Goal: Communication & Community: Answer question/provide support

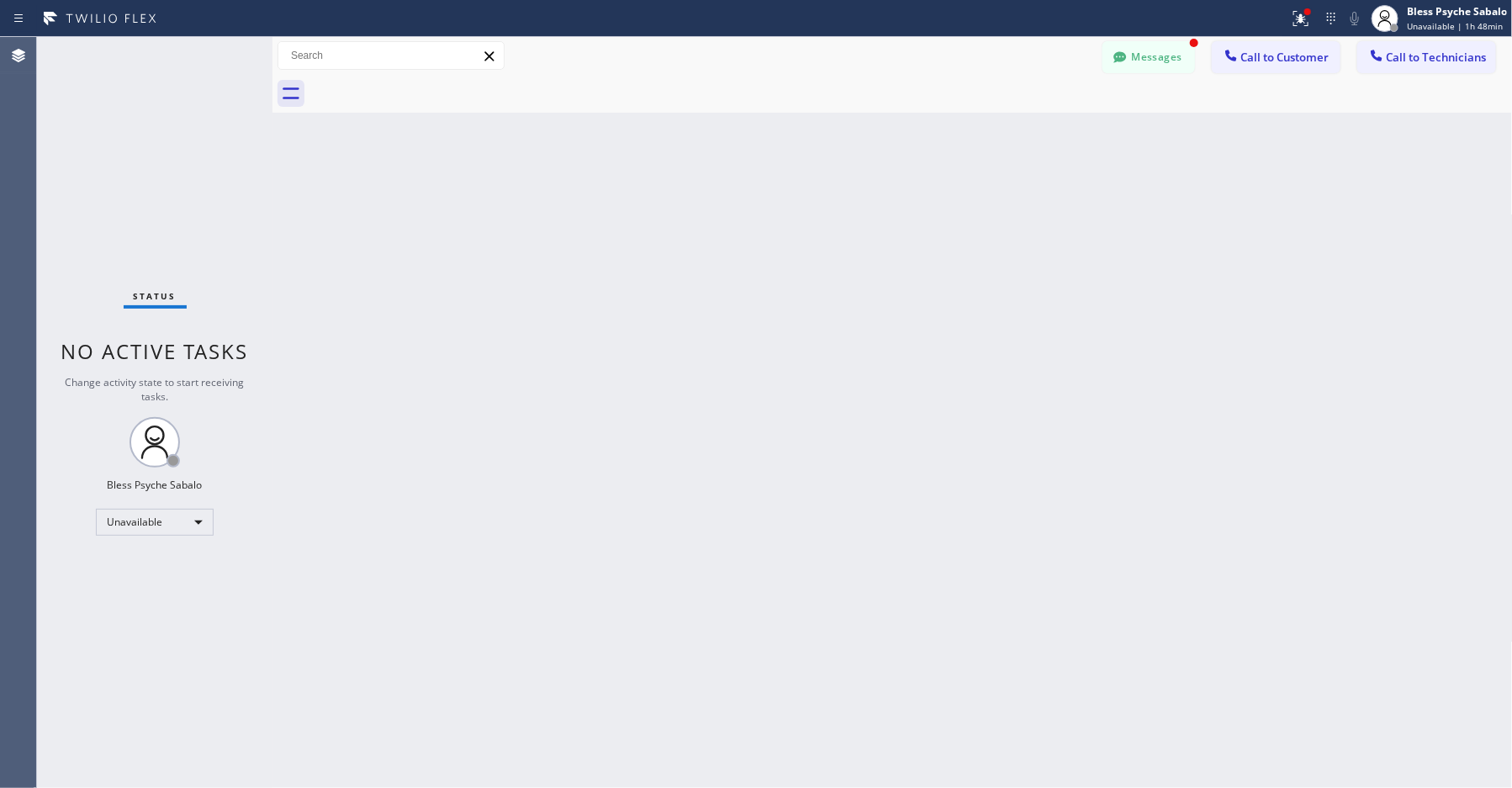
scroll to position [4685, 0]
click at [1138, 58] on button "Messages" at bounding box center [1149, 57] width 93 height 32
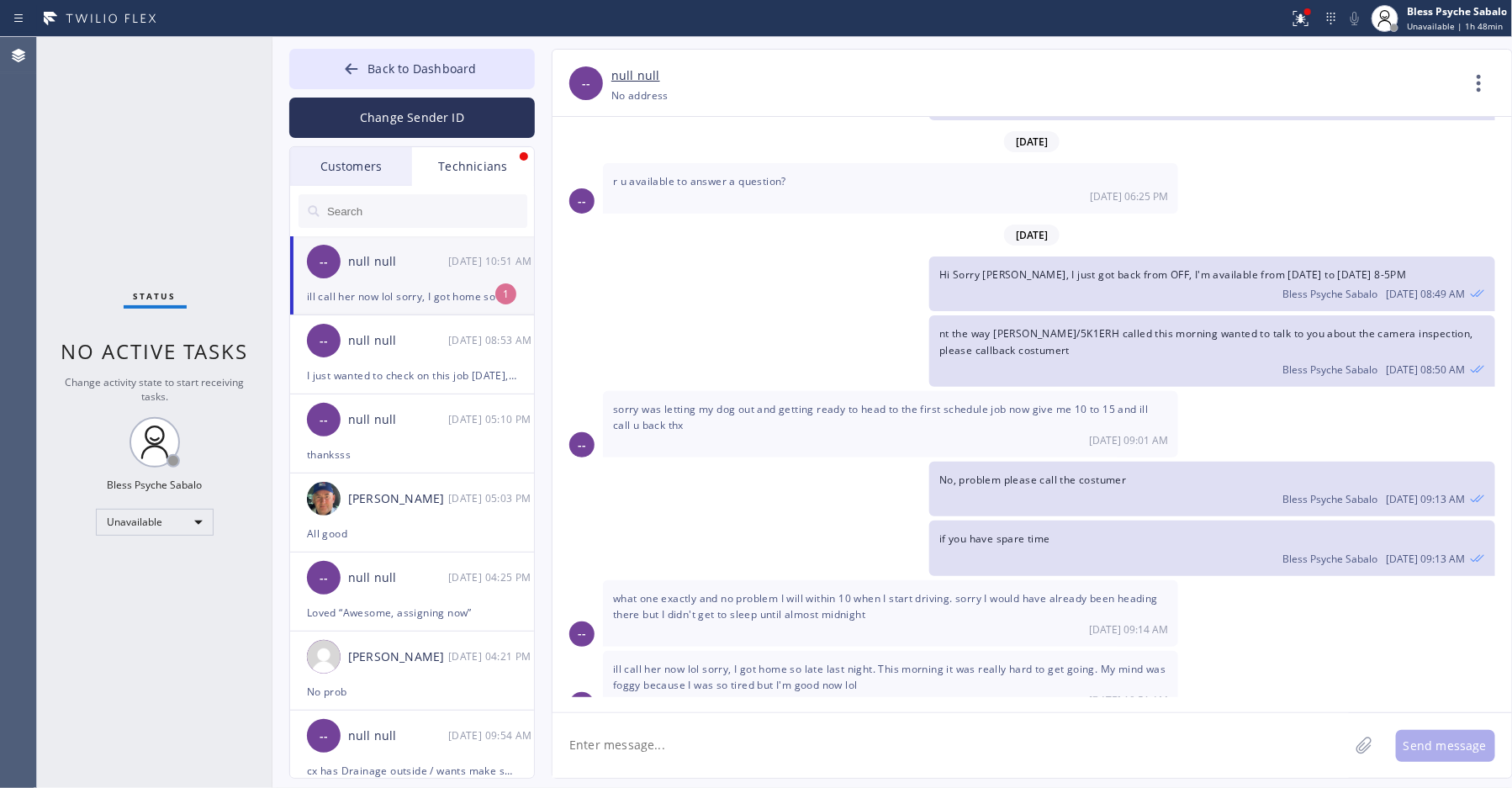
click at [437, 290] on div "ill call her now lol sorry, I got home so late last night. This morning it was …" at bounding box center [412, 296] width 210 height 19
click at [613, 270] on div "Hi Sorry [PERSON_NAME], I just got back from OFF, I'm available from [DATE] to …" at bounding box center [1023, 283] width 942 height 54
click at [178, 126] on div "Status No active tasks Change activity state to start receiving tasks. Bless Ps…" at bounding box center [154, 412] width 235 height 750
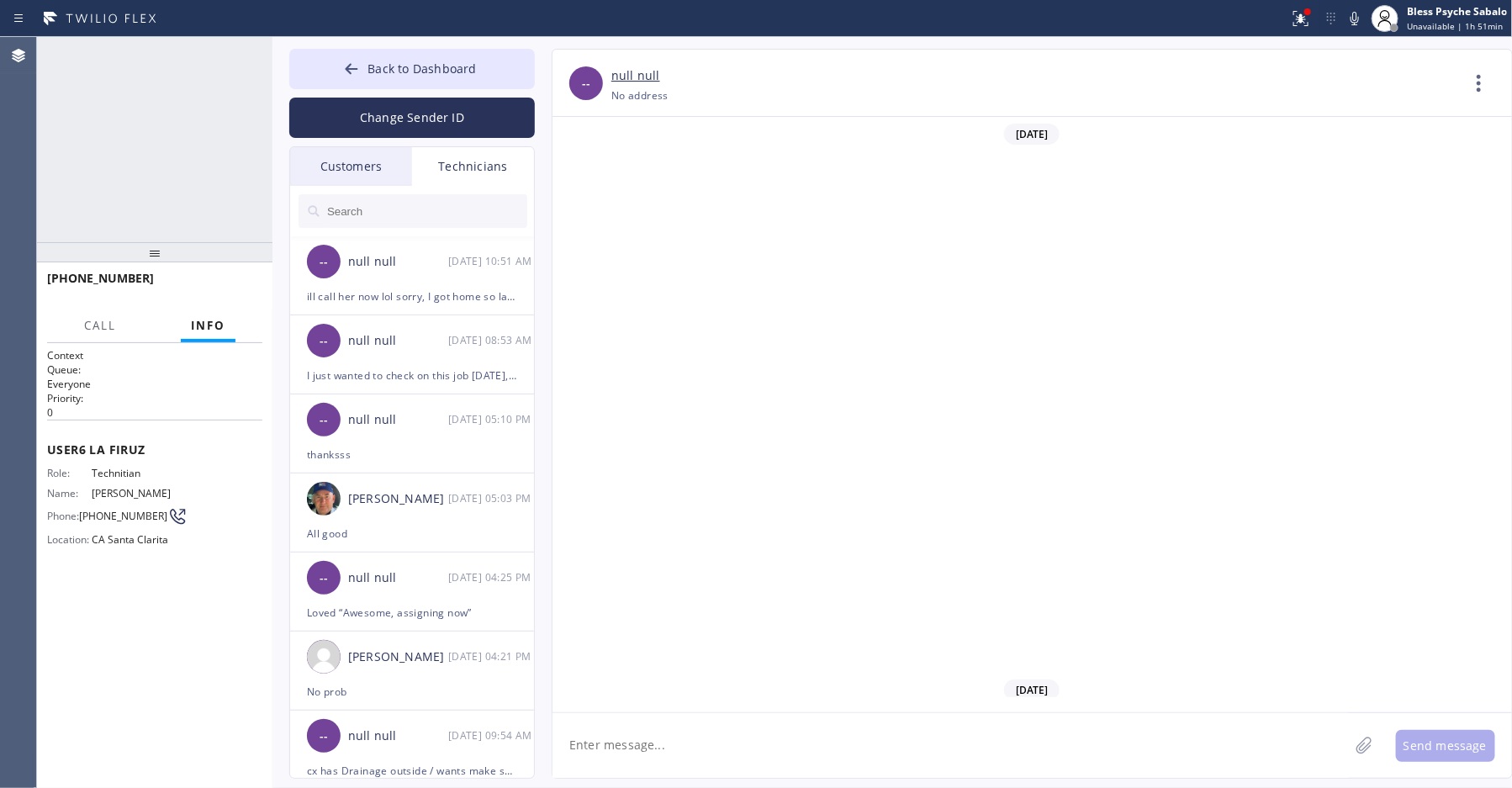
scroll to position [4034, 0]
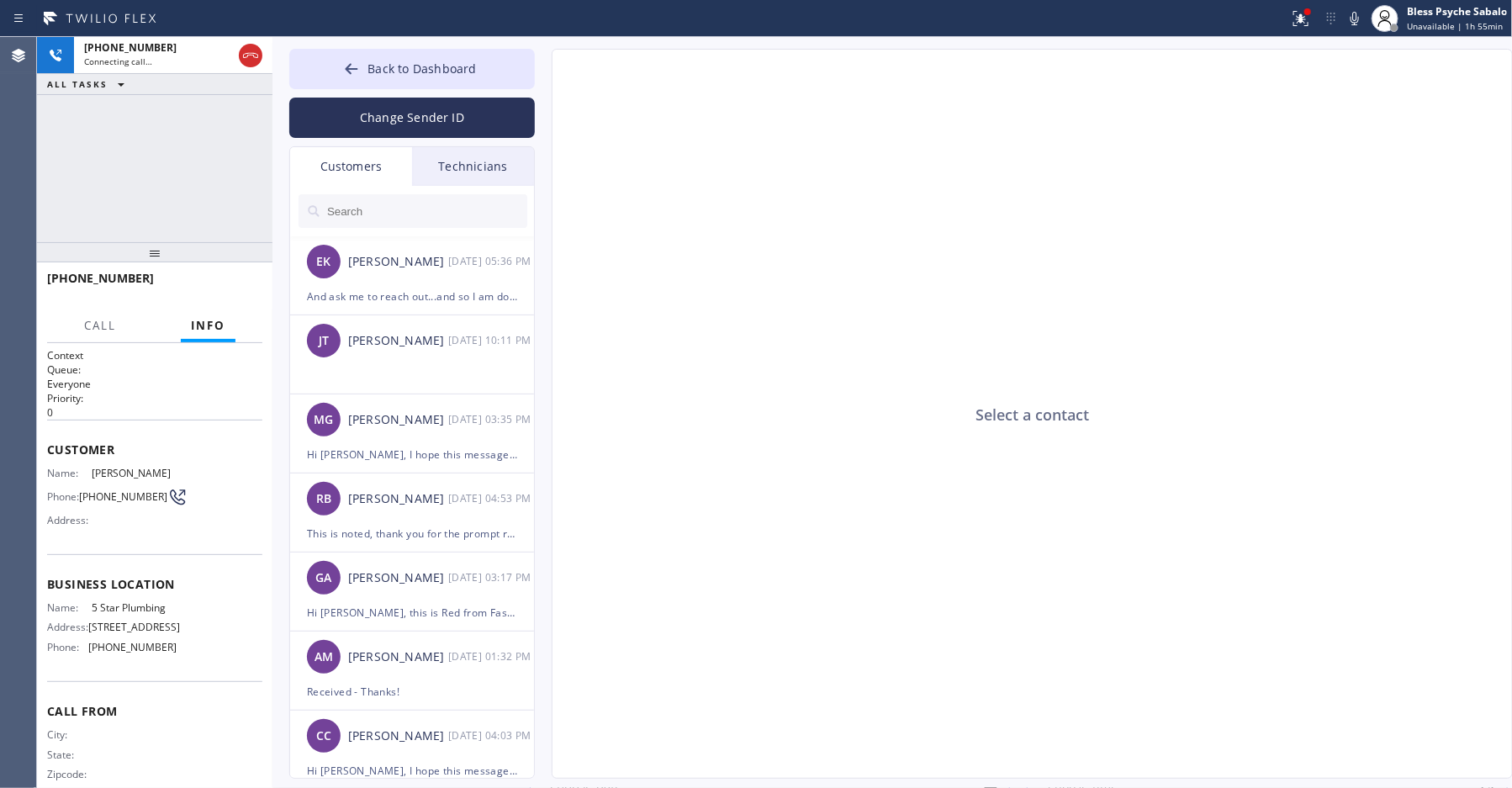
type input "[PHONE_NUMBER]"
drag, startPoint x: 598, startPoint y: 81, endPoint x: 583, endPoint y: 52, distance: 32.6
click at [592, 68] on div "Select a contact" at bounding box center [1032, 415] width 962 height 729
